Goal: Entertainment & Leisure: Browse casually

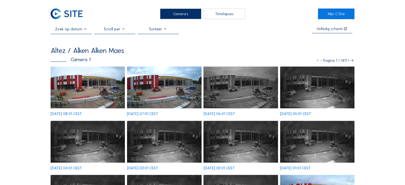
click at [93, 84] on img at bounding box center [88, 88] width 74 height 42
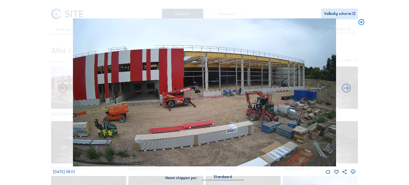
click at [359, 21] on icon at bounding box center [361, 21] width 7 height 7
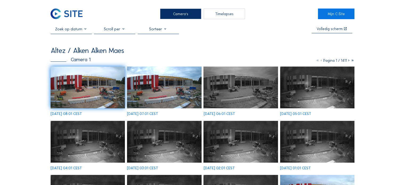
click at [165, 89] on img at bounding box center [164, 88] width 74 height 42
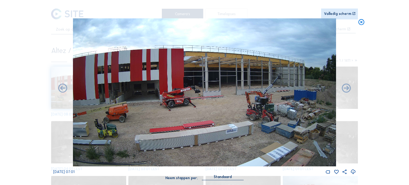
click at [346, 12] on div "Volledig scherm" at bounding box center [337, 14] width 27 height 4
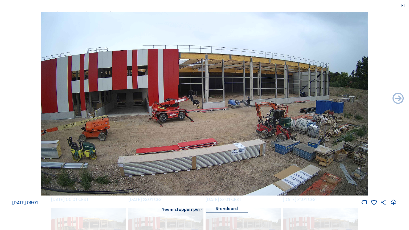
click at [402, 5] on icon at bounding box center [402, 5] width 5 height 5
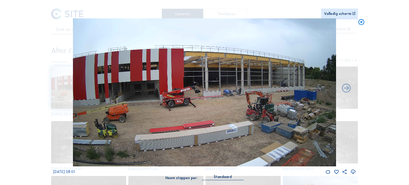
click at [0, 94] on div "Scroll om door de tijd te reizen | Druk op de 'Alt'-knop + scroll om te Zoomen …" at bounding box center [204, 92] width 409 height 185
click at [363, 20] on icon at bounding box center [361, 21] width 7 height 7
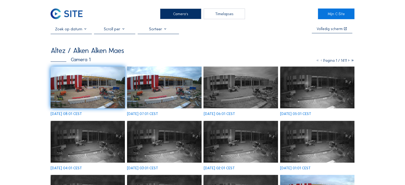
click at [86, 80] on img at bounding box center [88, 88] width 74 height 42
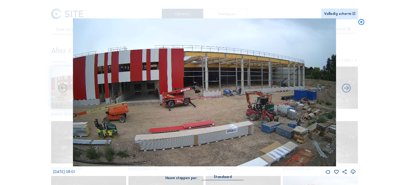
click at [351, 14] on div "Volledig scherm" at bounding box center [297, 14] width 118 height 4
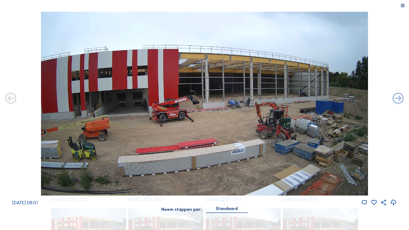
click at [403, 7] on icon at bounding box center [402, 5] width 5 height 5
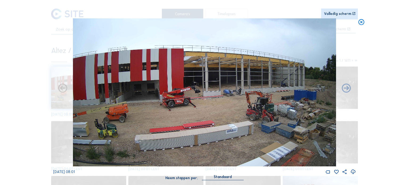
click at [361, 24] on icon at bounding box center [361, 21] width 7 height 7
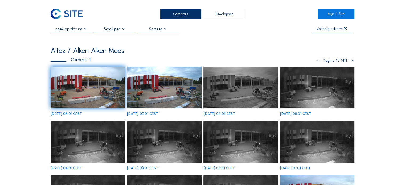
click at [88, 76] on img at bounding box center [88, 88] width 74 height 42
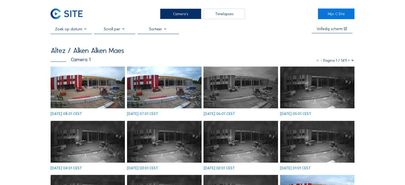
click at [96, 86] on img at bounding box center [88, 88] width 74 height 42
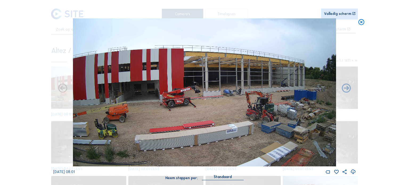
click at [362, 24] on icon at bounding box center [361, 21] width 7 height 7
